Goal: Task Accomplishment & Management: Use online tool/utility

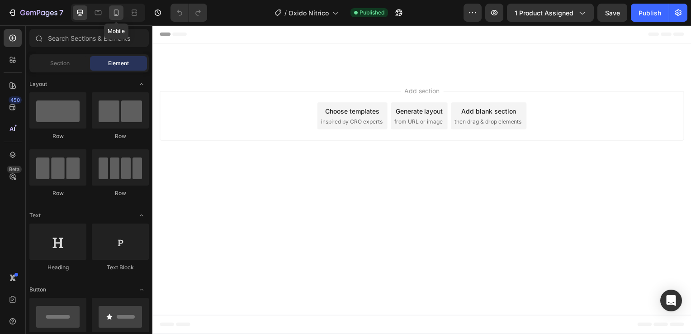
click at [117, 16] on icon at bounding box center [116, 12] width 9 height 9
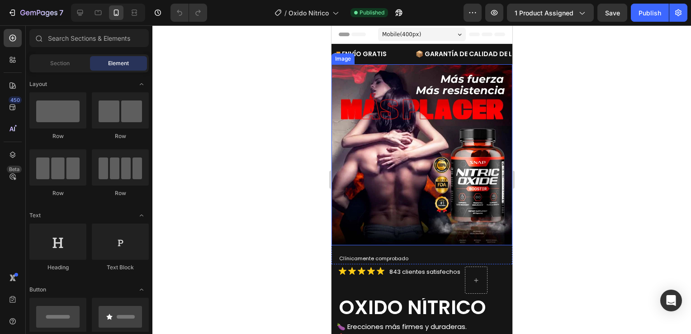
click at [419, 108] on img at bounding box center [421, 154] width 181 height 181
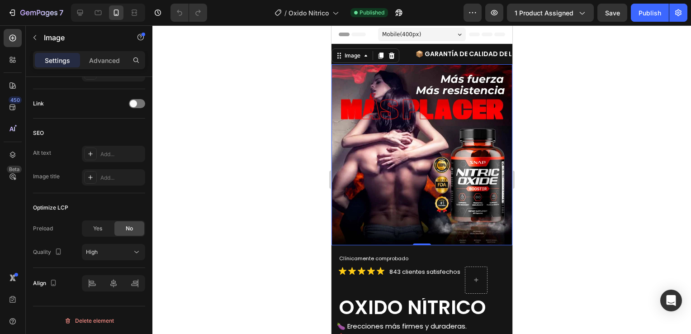
click at [440, 122] on img at bounding box center [421, 154] width 181 height 181
click at [118, 63] on p "Advanced" at bounding box center [104, 60] width 31 height 9
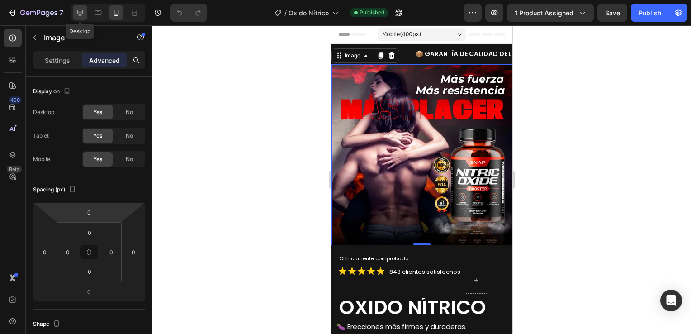
click at [81, 15] on icon at bounding box center [80, 13] width 6 height 6
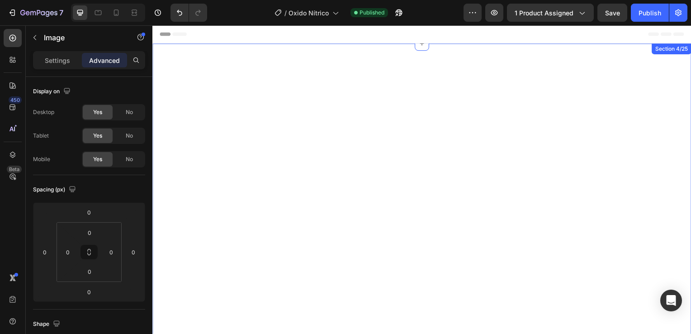
click at [417, 47] on div "$79,900 Product Price Product Price $159,800 Product Price Product Price ↓ 50% …" at bounding box center [423, 212] width 542 height 336
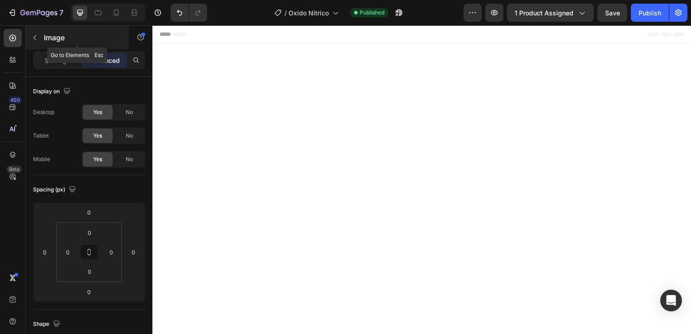
click at [49, 39] on p "Image" at bounding box center [82, 37] width 77 height 11
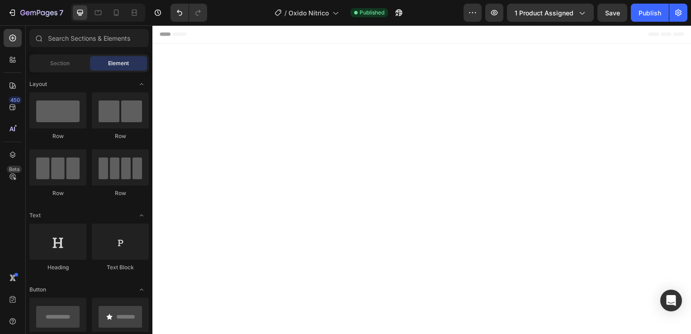
click at [107, 63] on div "Element" at bounding box center [118, 63] width 57 height 14
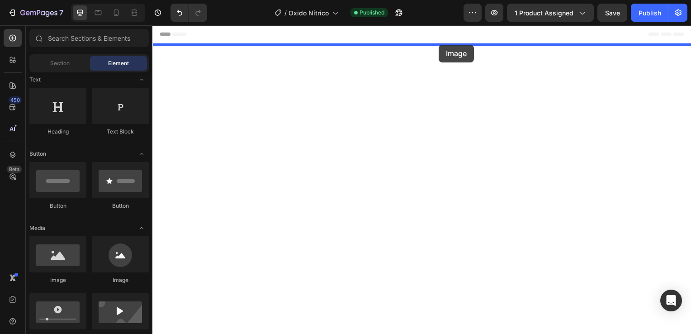
drag, startPoint x: 270, startPoint y: 249, endPoint x: 439, endPoint y: 47, distance: 263.8
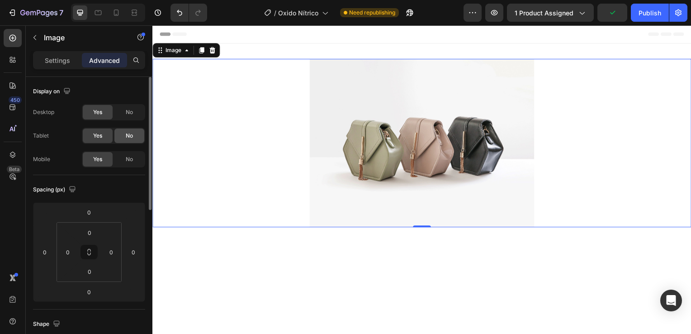
click at [127, 160] on span "No" at bounding box center [129, 159] width 7 height 8
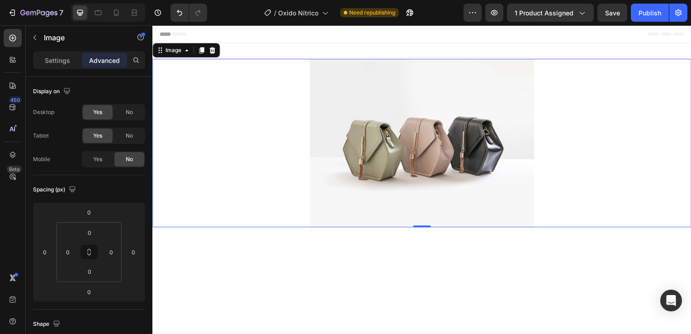
click at [429, 155] on img at bounding box center [423, 143] width 226 height 169
click at [376, 99] on img at bounding box center [423, 143] width 226 height 169
click at [44, 41] on p "Image" at bounding box center [82, 37] width 77 height 11
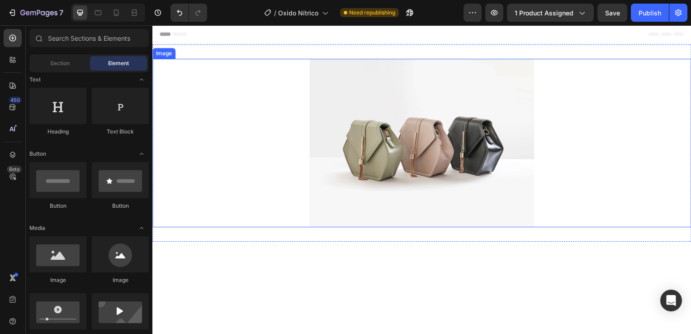
click at [452, 150] on img at bounding box center [423, 143] width 226 height 169
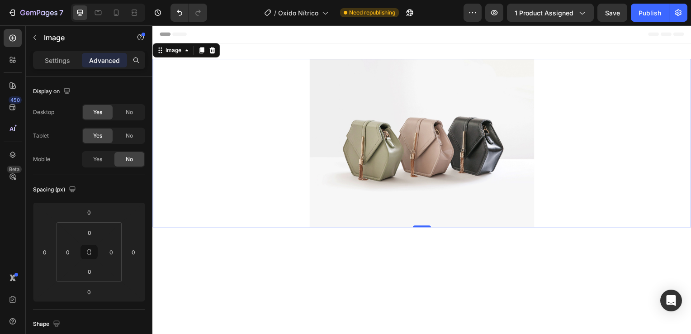
click at [452, 150] on img at bounding box center [423, 143] width 226 height 169
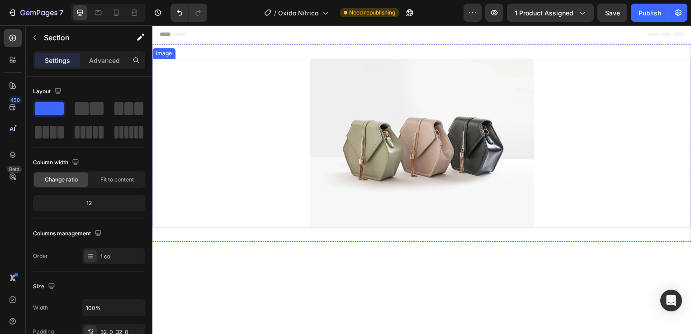
click at [408, 167] on img at bounding box center [423, 143] width 226 height 169
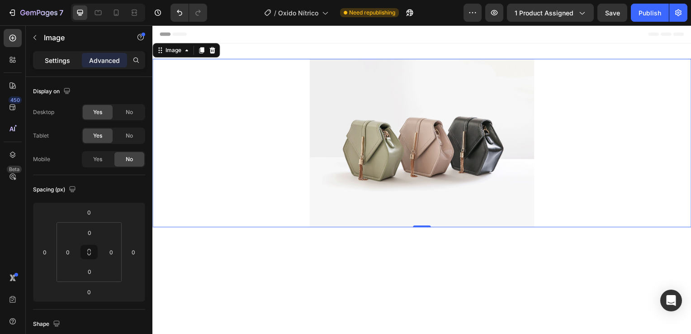
click at [66, 63] on p "Settings" at bounding box center [57, 60] width 25 height 9
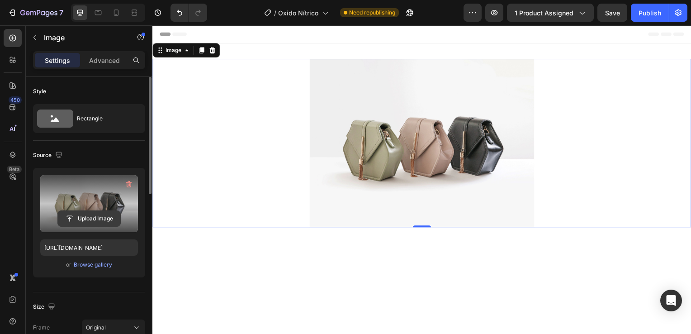
click at [97, 220] on input "file" at bounding box center [89, 218] width 62 height 15
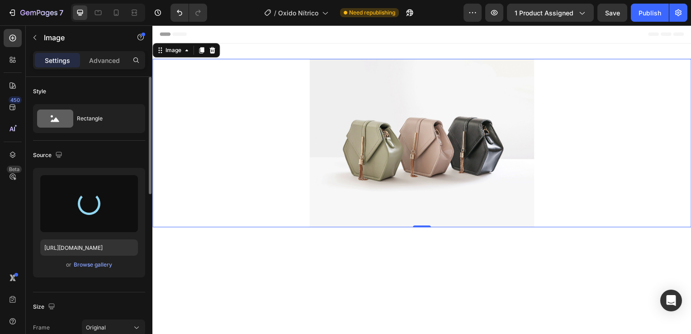
type input "[URL][DOMAIN_NAME]"
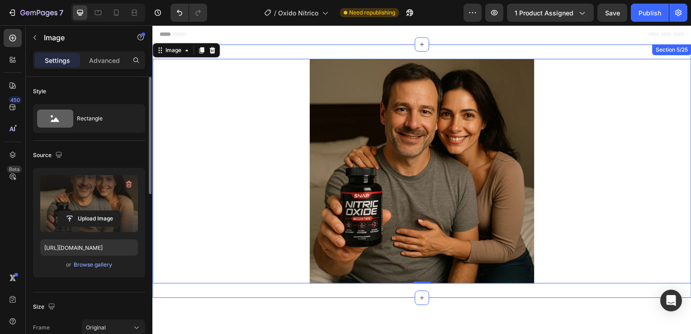
click at [256, 58] on div "Image 0 Section 5/25" at bounding box center [423, 172] width 542 height 255
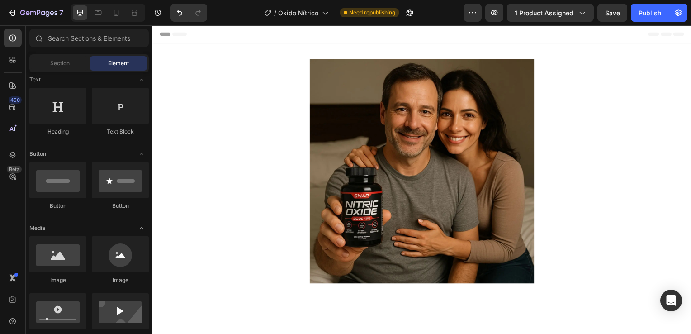
click at [208, 41] on div "Header" at bounding box center [424, 34] width 528 height 18
click at [653, 15] on div "Publish" at bounding box center [649, 12] width 23 height 9
click at [117, 13] on icon at bounding box center [116, 12] width 9 height 9
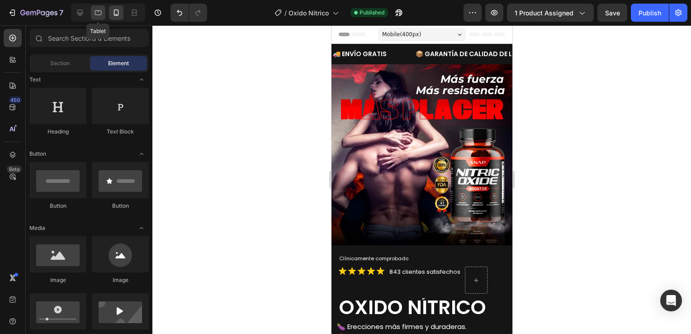
click at [100, 11] on icon at bounding box center [98, 12] width 9 height 9
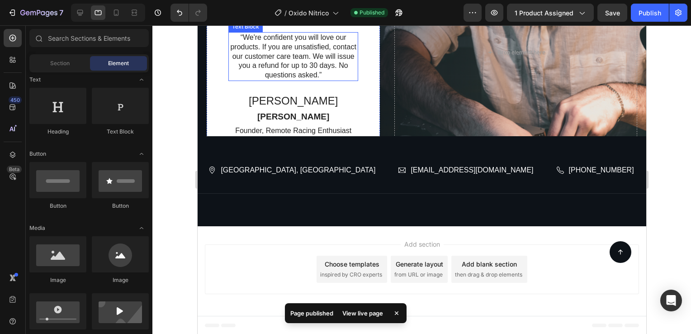
click at [325, 80] on p "“We're confident you will love our products. If you are unsatisfied, contact ou…" at bounding box center [293, 56] width 128 height 47
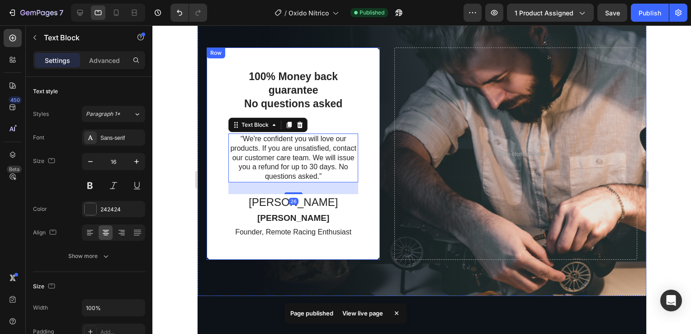
scroll to position [219, 0]
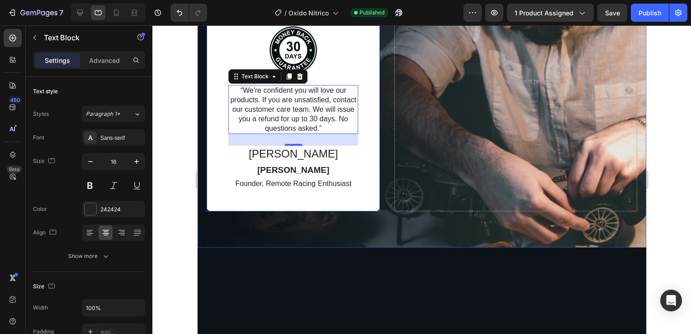
click at [338, 192] on div "100% Money back guarantee No questions asked Text Block Image “We're confident …" at bounding box center [292, 81] width 173 height 260
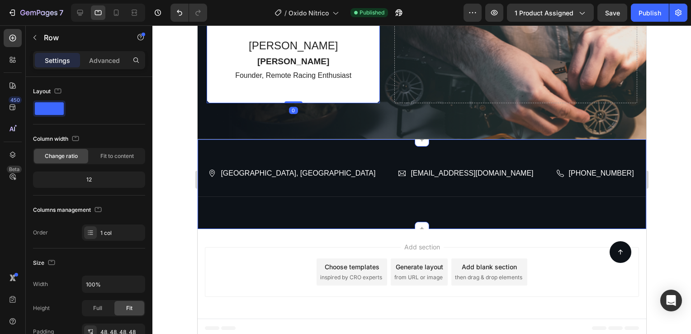
scroll to position [330, 0]
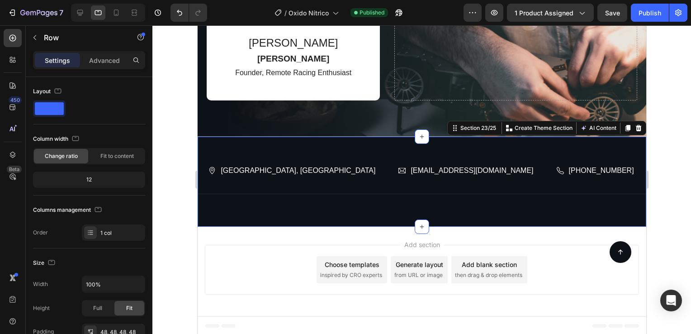
click at [384, 141] on div "[GEOGRAPHIC_DATA], [GEOGRAPHIC_DATA] Item List [EMAIL_ADDRESS][DOMAIN_NAME] Ite…" at bounding box center [421, 181] width 448 height 90
click at [101, 58] on p "Advanced" at bounding box center [104, 60] width 31 height 9
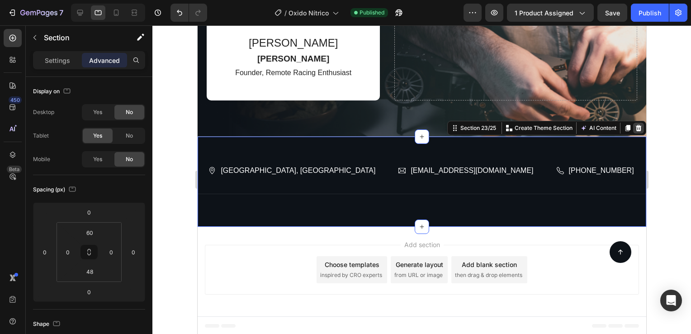
drag, startPoint x: 631, startPoint y: 126, endPoint x: 497, endPoint y: 180, distance: 144.4
click at [635, 126] on icon at bounding box center [638, 127] width 6 height 6
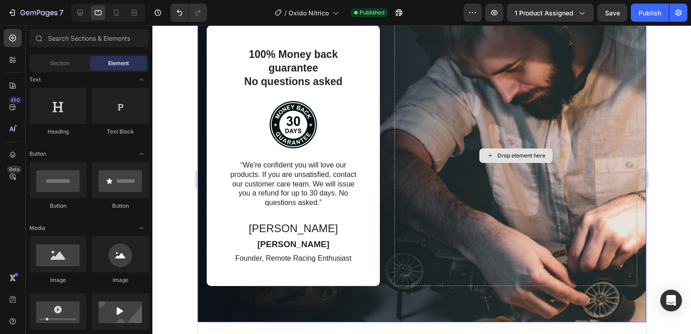
scroll to position [60, 0]
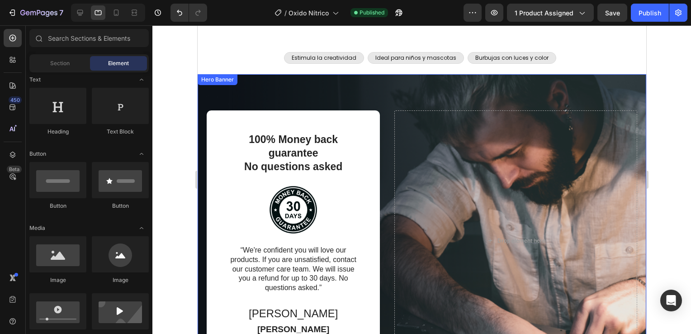
click at [379, 85] on div "100% Money back guarantee No questions asked Text Block Image “We're confident …" at bounding box center [421, 240] width 448 height 332
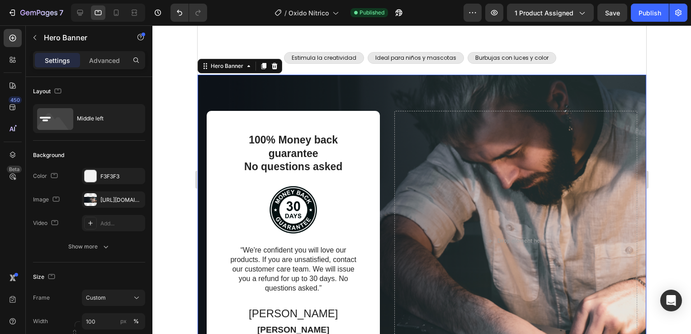
click at [107, 62] on p "Advanced" at bounding box center [104, 60] width 31 height 9
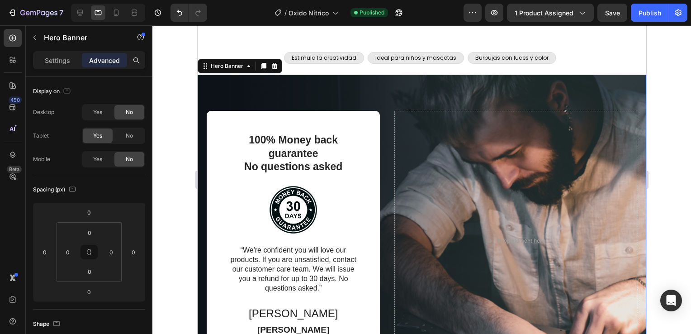
click at [610, 85] on div "100% Money back guarantee No questions asked Text Block Image “We're confident …" at bounding box center [421, 241] width 448 height 332
click at [275, 68] on icon at bounding box center [274, 65] width 6 height 6
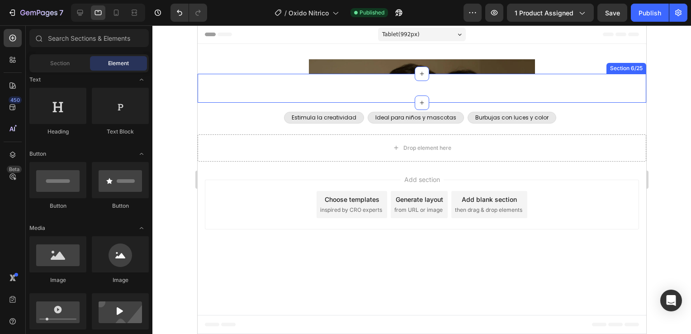
scroll to position [0, 0]
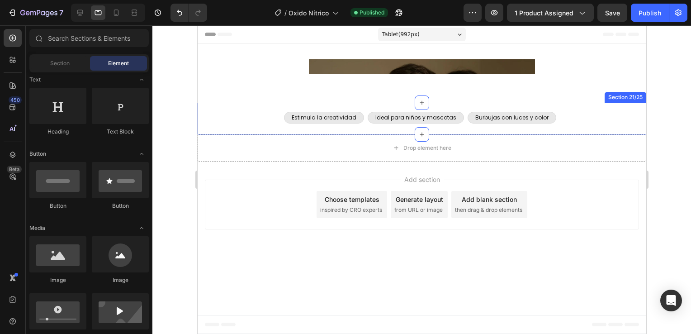
click at [270, 103] on div "Estimula la creatividad Text Block Row Ideal para niños y mascotas Text Block R…" at bounding box center [421, 119] width 448 height 32
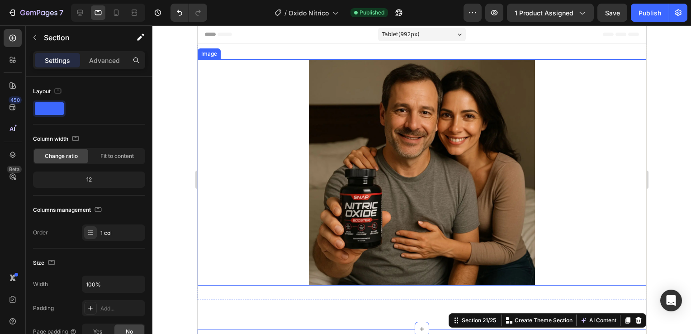
scroll to position [161, 0]
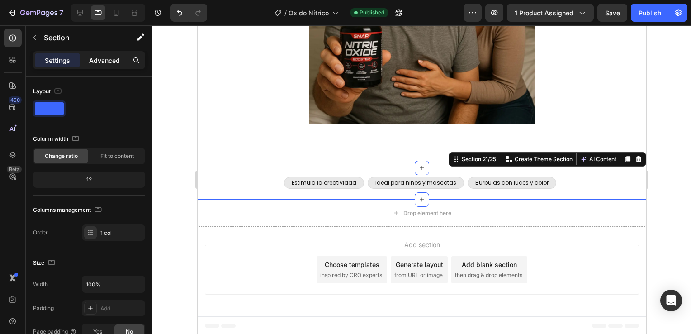
click at [112, 58] on p "Advanced" at bounding box center [104, 60] width 31 height 9
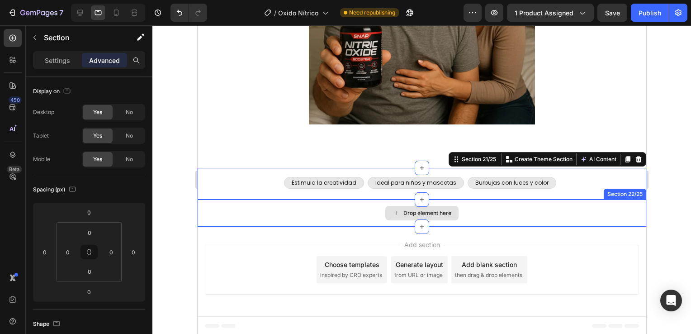
click at [526, 223] on div "Drop element here" at bounding box center [421, 212] width 448 height 27
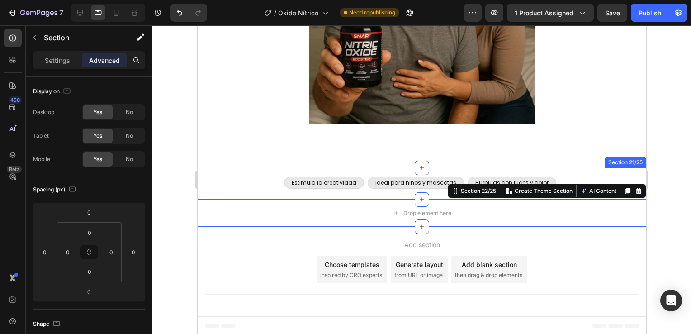
click at [376, 169] on div "Estimula la creatividad Text Block Row Ideal para niños y mascotas Text Block R…" at bounding box center [421, 184] width 448 height 32
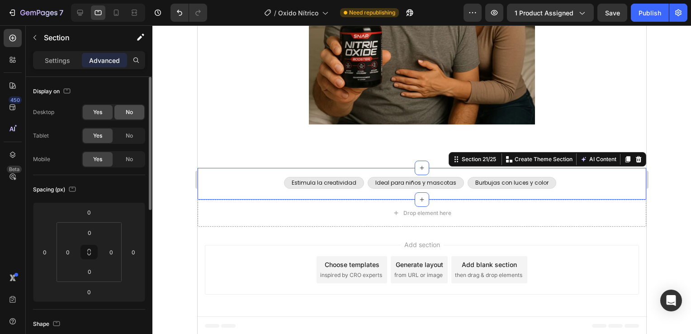
drag, startPoint x: 132, startPoint y: 115, endPoint x: 136, endPoint y: 136, distance: 22.1
click at [132, 114] on span "No" at bounding box center [129, 112] width 7 height 8
click at [136, 138] on div "No" at bounding box center [129, 135] width 30 height 14
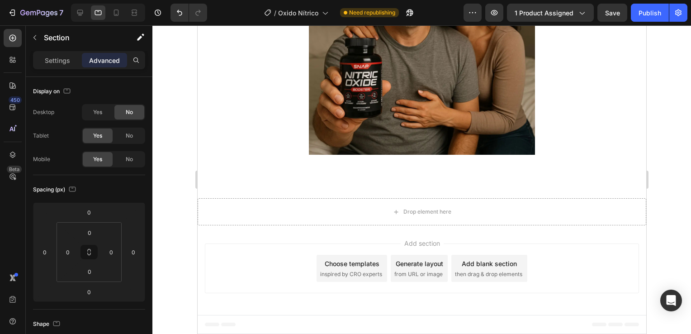
scroll to position [130, 0]
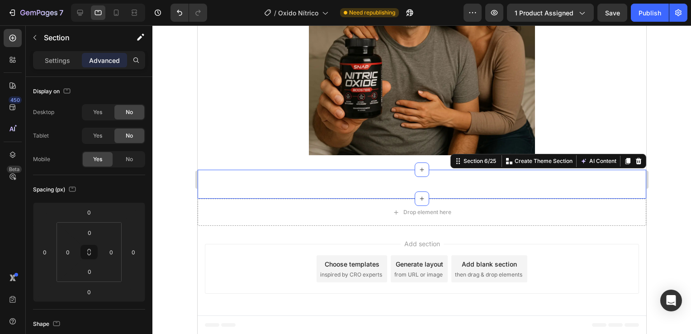
click at [298, 182] on div "LA SOLUCIÓN DEFINIITVA PARA LA POTENCIA MASCULINA Heading Notas Menos Resistenc…" at bounding box center [421, 183] width 448 height 29
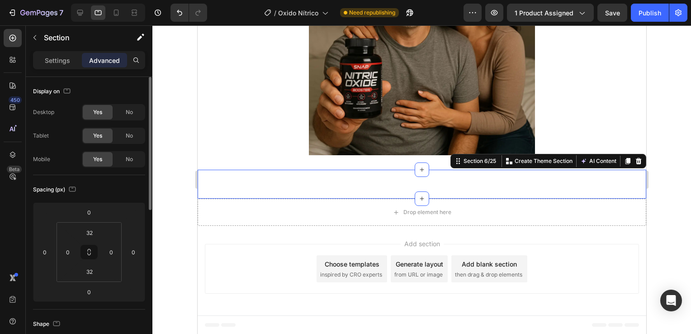
click at [133, 120] on div "Desktop Yes No Tablet Yes No Mobile Yes No" at bounding box center [89, 135] width 112 height 63
click at [130, 110] on span "No" at bounding box center [129, 112] width 7 height 8
click at [133, 133] on div "No" at bounding box center [129, 135] width 30 height 14
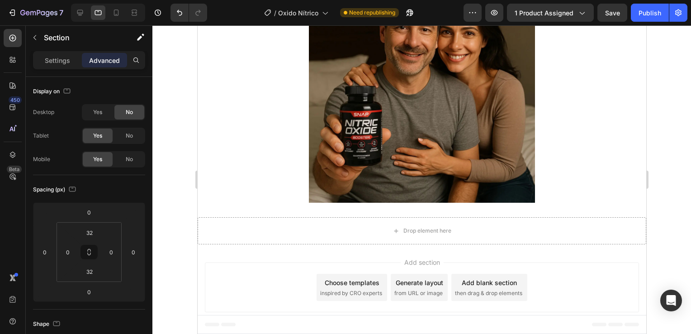
scroll to position [82, 0]
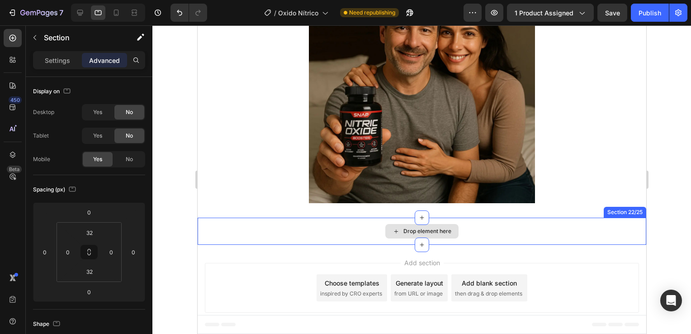
click at [261, 221] on div "Drop element here" at bounding box center [421, 230] width 448 height 27
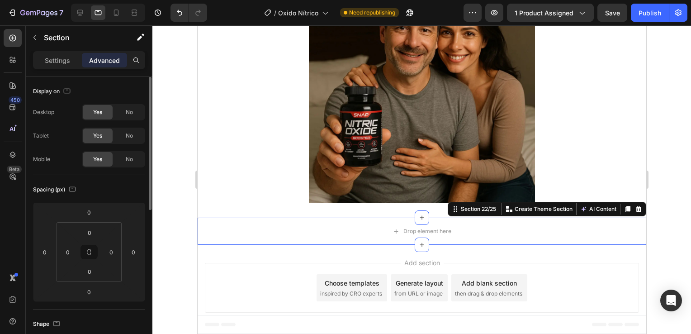
click at [128, 112] on span "No" at bounding box center [129, 112] width 7 height 8
click at [134, 141] on div "No" at bounding box center [129, 135] width 30 height 14
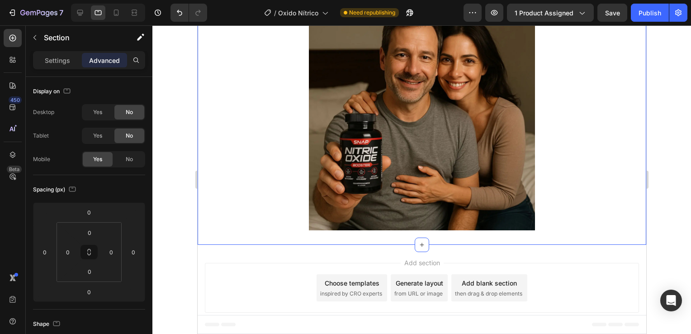
scroll to position [0, 0]
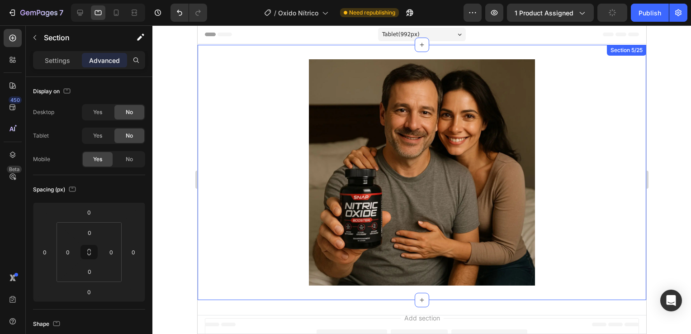
click at [239, 49] on div "Image Section 5/25" at bounding box center [421, 172] width 448 height 255
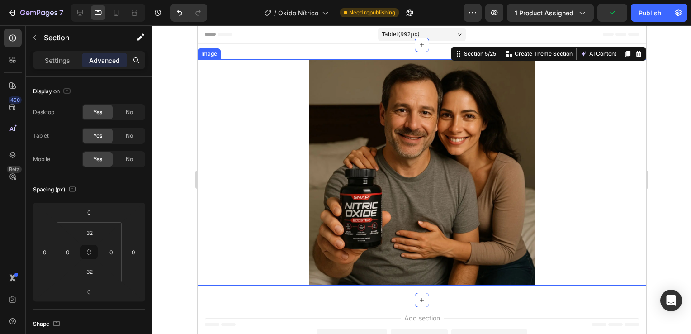
click at [290, 134] on div at bounding box center [421, 172] width 448 height 226
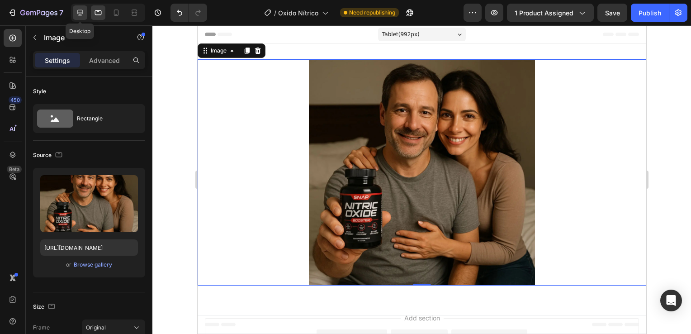
click at [78, 10] on icon at bounding box center [79, 12] width 9 height 9
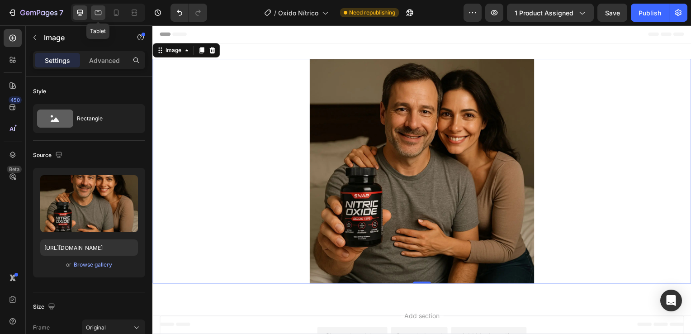
click at [99, 10] on icon at bounding box center [98, 12] width 9 height 9
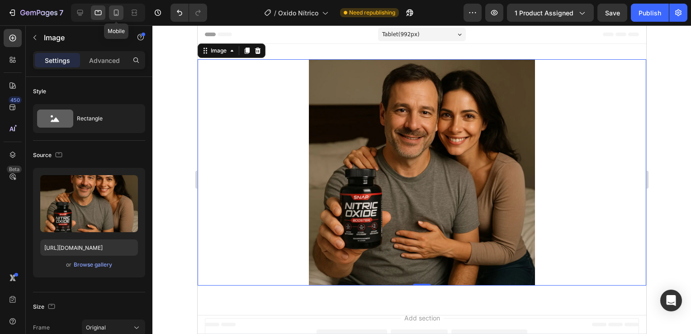
click at [115, 10] on icon at bounding box center [116, 12] width 9 height 9
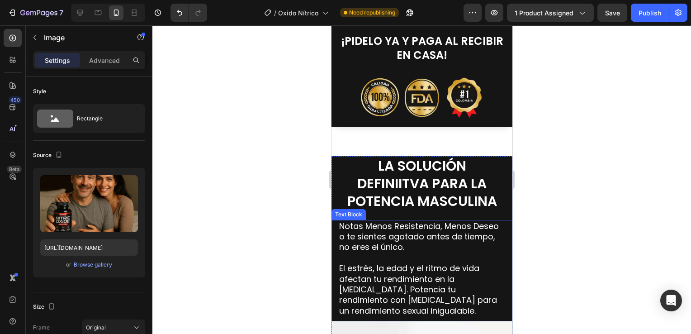
scroll to position [678, 0]
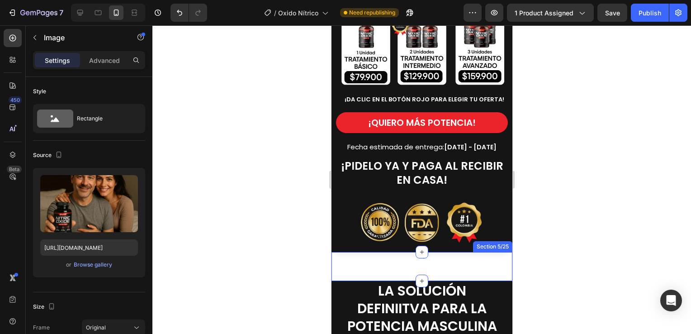
click at [435, 261] on div "Image Section 5/25" at bounding box center [421, 266] width 181 height 29
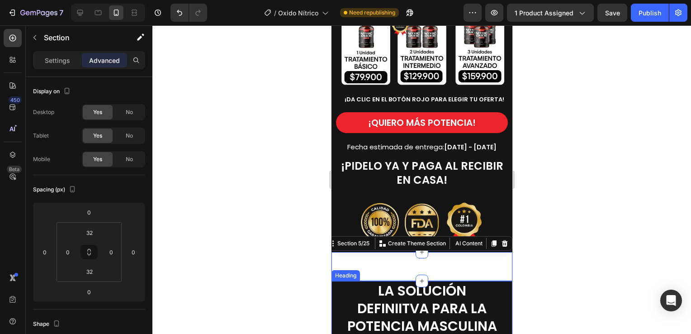
drag, startPoint x: 445, startPoint y: 303, endPoint x: 478, endPoint y: 282, distance: 39.0
click at [447, 301] on span "LA SOLUCIÓN DEFINIITVA PARA LA POTENCIA MASCULINA" at bounding box center [422, 308] width 150 height 55
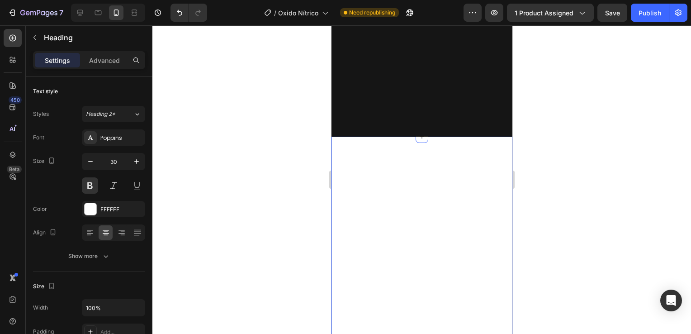
scroll to position [452, 0]
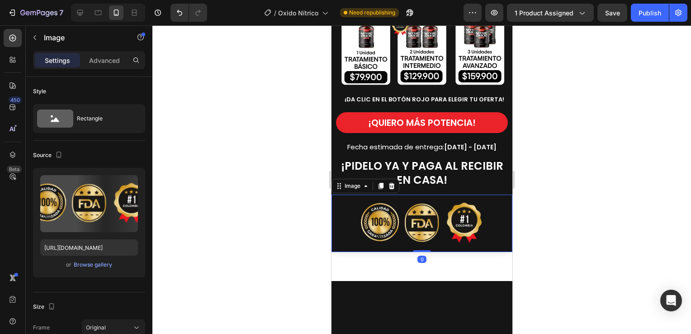
click at [488, 216] on div at bounding box center [421, 222] width 181 height 57
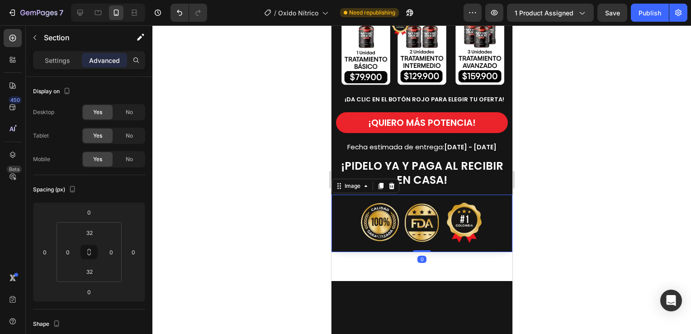
click at [445, 254] on div at bounding box center [421, 266] width 181 height 29
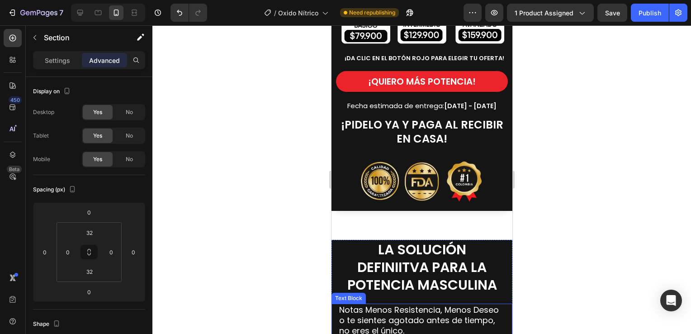
scroll to position [768, 0]
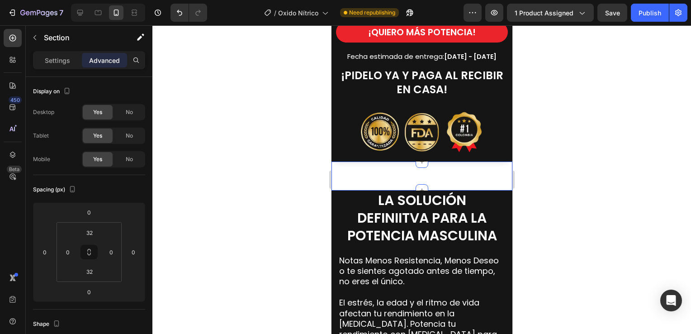
click at [375, 174] on div "Image Section 5/25" at bounding box center [421, 175] width 181 height 29
click at [401, 178] on div "Image Section 5/25" at bounding box center [421, 175] width 181 height 29
drag, startPoint x: 134, startPoint y: 159, endPoint x: 137, endPoint y: 113, distance: 45.3
click at [134, 159] on div "No" at bounding box center [129, 159] width 30 height 14
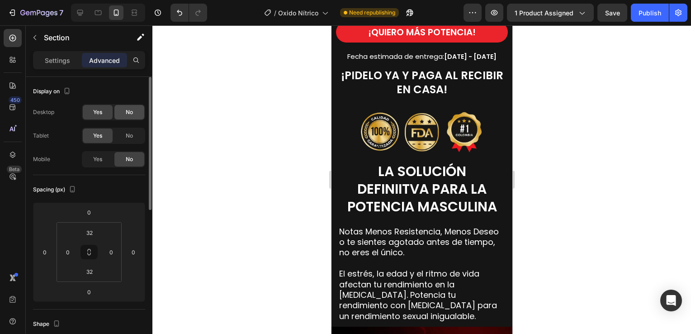
click at [136, 113] on div "No" at bounding box center [129, 112] width 30 height 14
drag, startPoint x: 83, startPoint y: 10, endPoint x: 89, endPoint y: 14, distance: 6.3
click at [83, 10] on icon at bounding box center [79, 12] width 9 height 9
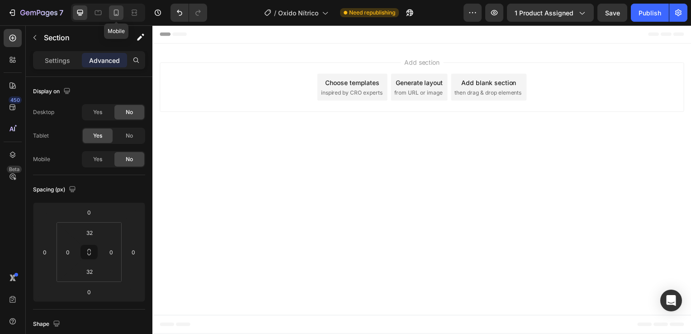
drag, startPoint x: 115, startPoint y: 11, endPoint x: 162, endPoint y: 153, distance: 149.5
click at [115, 11] on icon at bounding box center [116, 12] width 9 height 9
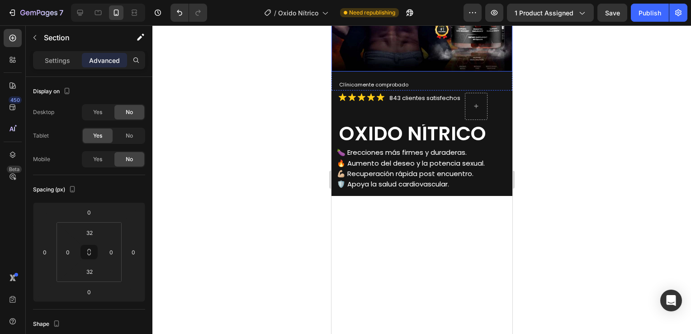
scroll to position [226, 0]
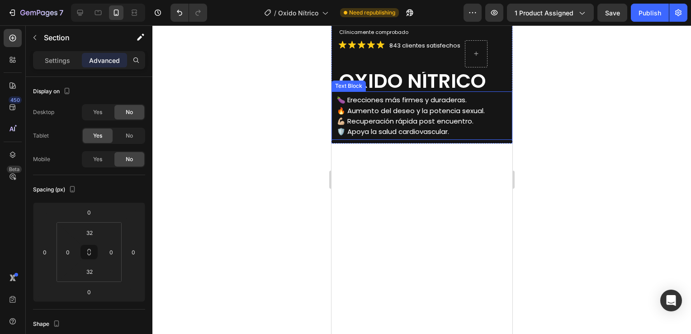
click at [490, 106] on p "🔥 Aumento del deseo y la potencia sexual." at bounding box center [423, 110] width 174 height 10
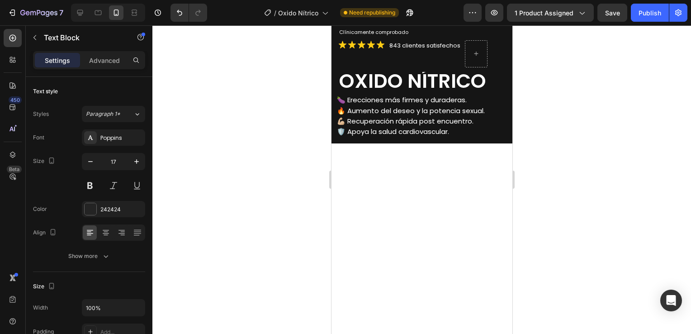
click at [433, 164] on div at bounding box center [421, 311] width 181 height 336
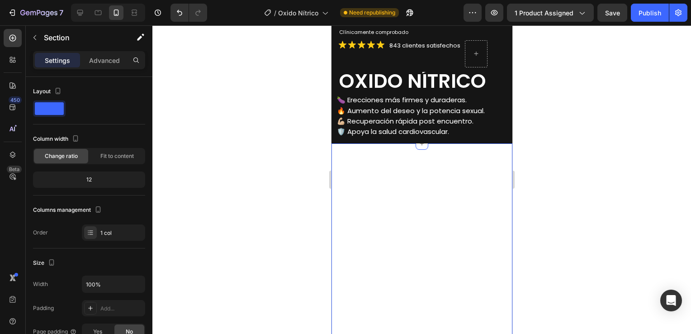
click at [393, 187] on div "ENVÍO GRATIS Y PAGO CONTRA ENTREGA Text Block Image Row" at bounding box center [421, 256] width 181 height 226
click at [108, 66] on div "Advanced" at bounding box center [104, 60] width 45 height 14
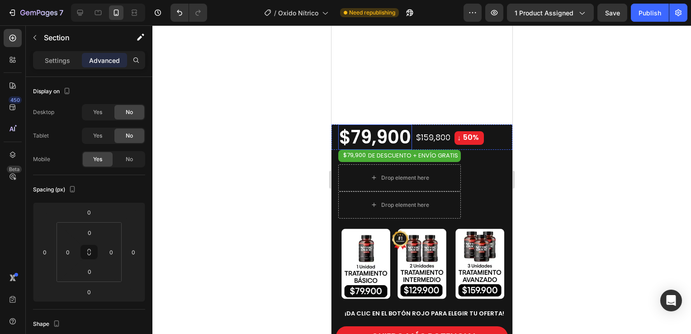
scroll to position [362, 0]
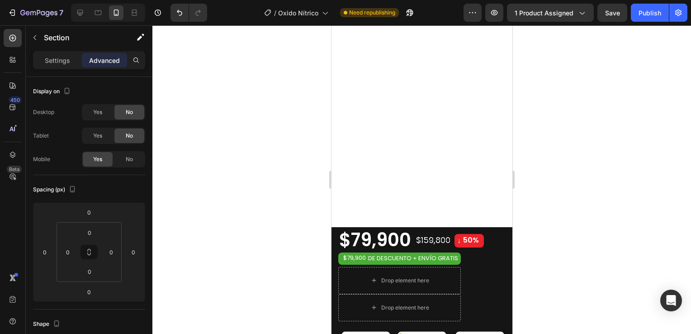
click at [407, 144] on div "ENVÍO GRATIS Y PAGO CONTRA ENTREGA Text Block Image Row" at bounding box center [421, 114] width 181 height 226
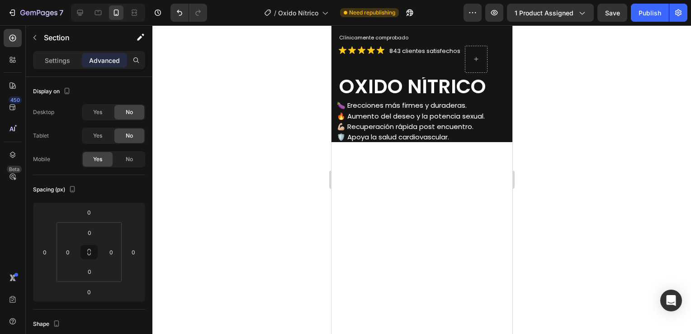
scroll to position [136, 0]
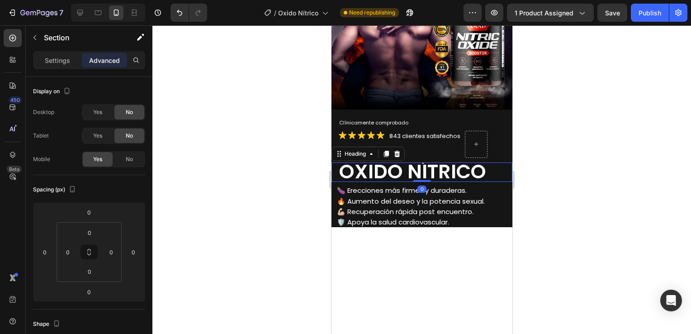
click at [404, 172] on span "OXIDO NÍTRICO" at bounding box center [412, 171] width 147 height 27
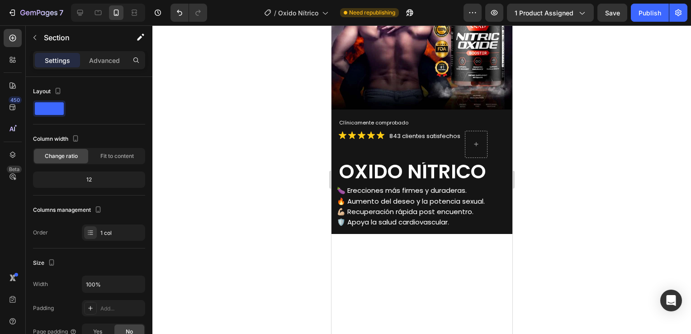
drag, startPoint x: 354, startPoint y: 250, endPoint x: 414, endPoint y: 176, distance: 95.1
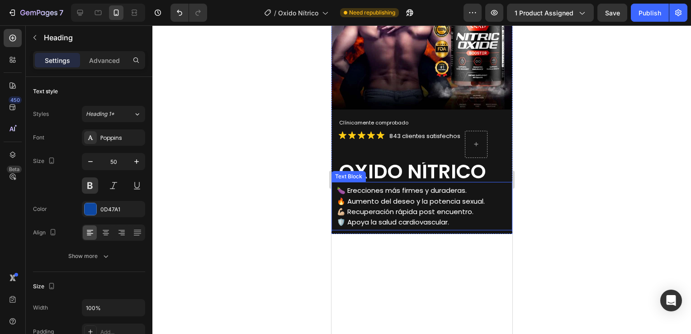
click at [417, 169] on span "OXIDO NÍTRICO" at bounding box center [412, 171] width 147 height 27
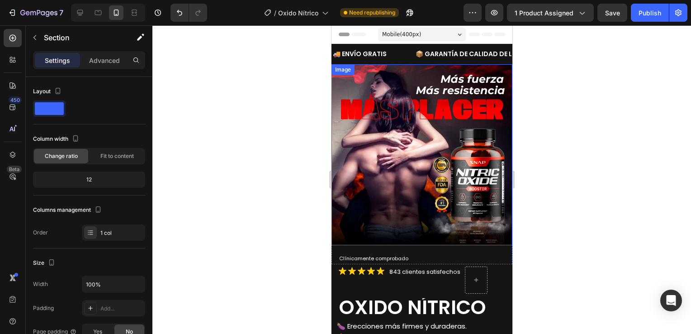
scroll to position [0, 0]
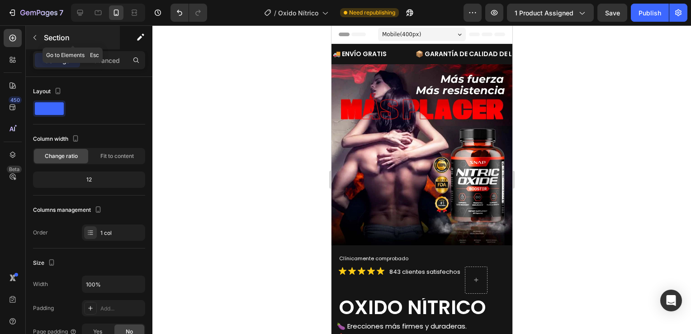
click at [60, 37] on p "Section" at bounding box center [81, 37] width 74 height 11
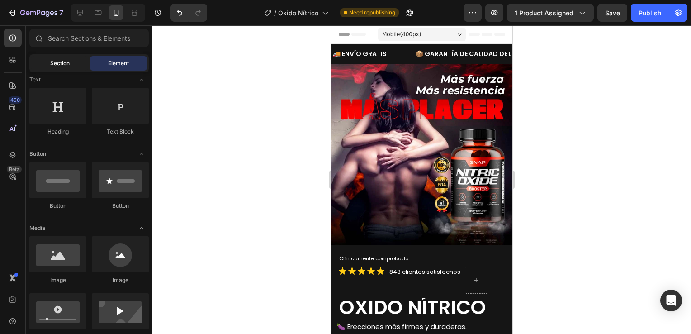
click at [67, 61] on span "Section" at bounding box center [59, 63] width 19 height 8
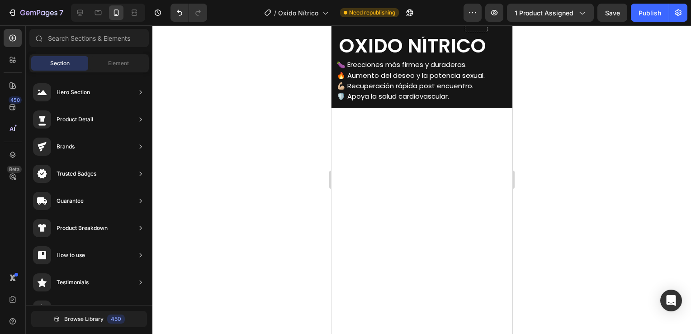
scroll to position [316, 0]
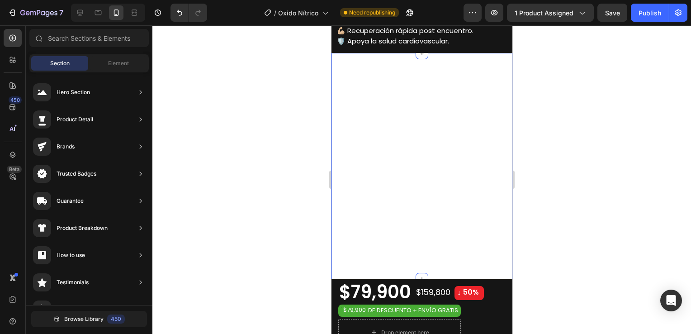
click at [371, 118] on div "ENVÍO GRATIS Y PAGO CONTRA ENTREGA Text Block Image Row" at bounding box center [421, 166] width 181 height 226
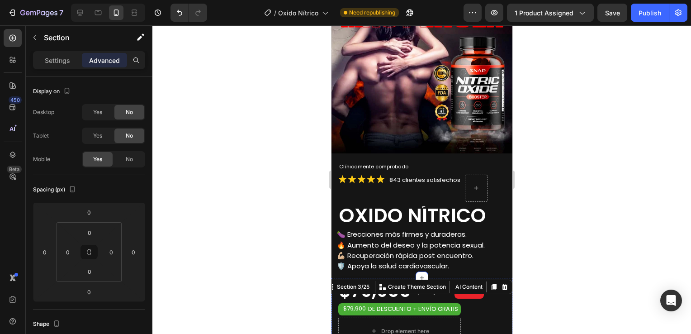
scroll to position [90, 0]
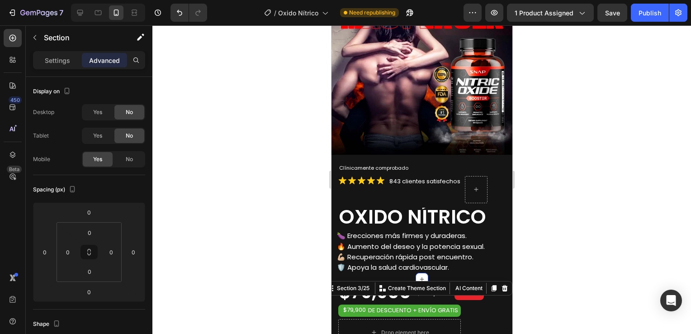
click at [585, 219] on div at bounding box center [421, 179] width 538 height 308
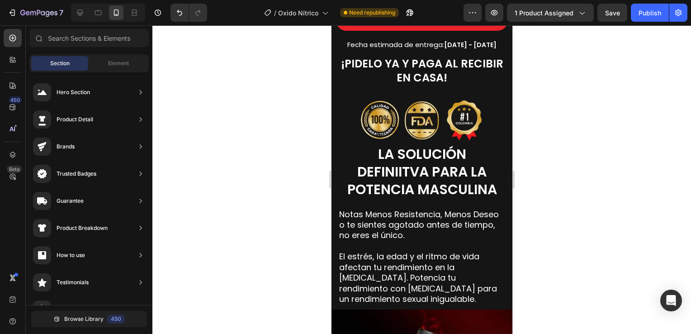
scroll to position [723, 0]
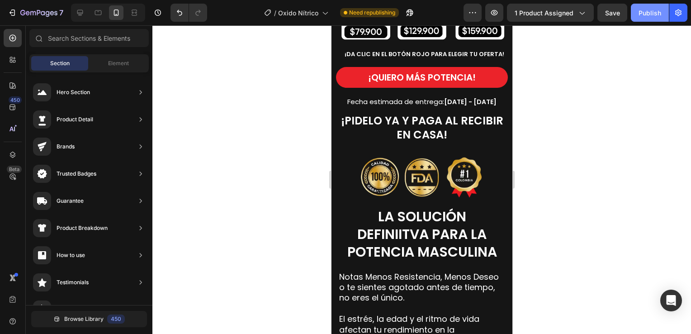
click at [652, 16] on div "Publish" at bounding box center [649, 12] width 23 height 9
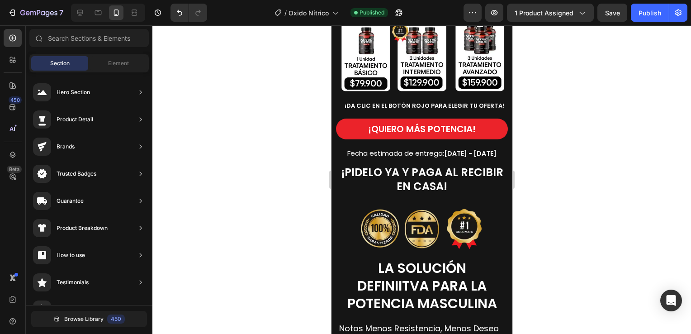
scroll to position [633, 0]
